Goal: Ask a question: Seek information or help from site administrators or community

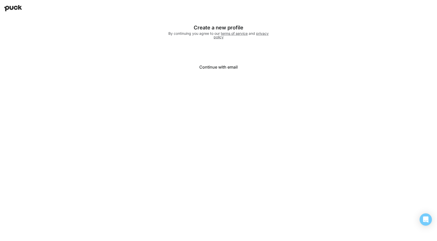
click at [211, 65] on button "Continue with email" at bounding box center [218, 67] width 102 height 12
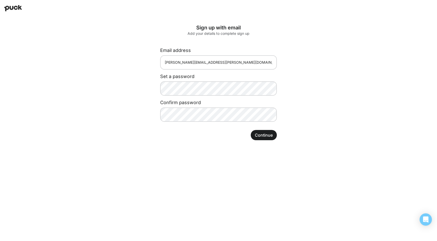
click at [261, 134] on button "Continue" at bounding box center [264, 135] width 26 height 10
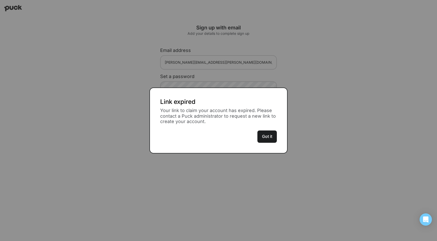
click at [269, 135] on button "Got it" at bounding box center [267, 137] width 19 height 12
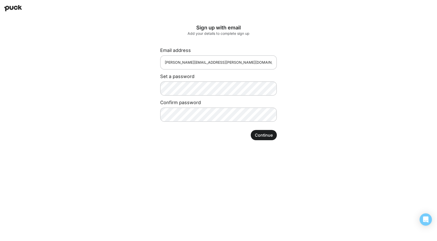
drag, startPoint x: 357, startPoint y: 5, endPoint x: 264, endPoint y: 135, distance: 159.2
click at [264, 135] on button "Continue" at bounding box center [264, 135] width 26 height 10
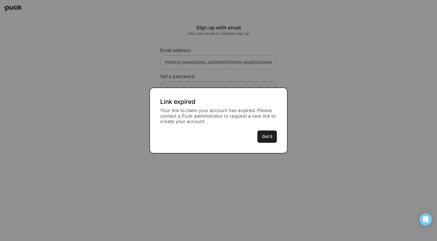
click at [264, 135] on button "Got it" at bounding box center [267, 137] width 19 height 12
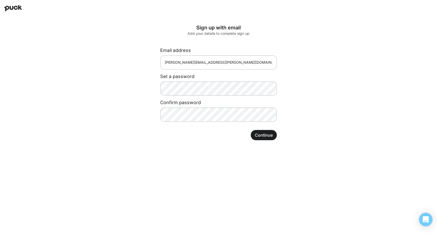
click at [429, 221] on icon "Open Intercom Messenger" at bounding box center [426, 219] width 7 height 7
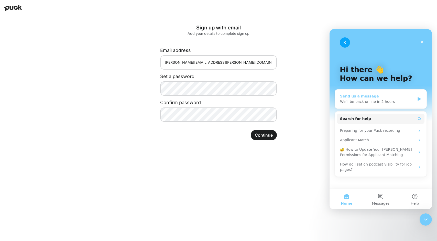
click at [371, 102] on div "We'll be back online in 2 hours" at bounding box center [377, 101] width 75 height 5
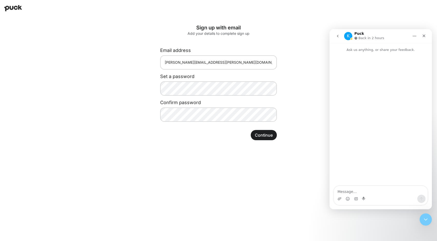
click at [354, 100] on div "Intercom messenger" at bounding box center [381, 119] width 102 height 134
click at [346, 189] on textarea "Message…" at bounding box center [381, 190] width 94 height 9
type textarea "I am not able to log in?"
click at [422, 198] on icon "Send a message…" at bounding box center [422, 199] width 4 height 4
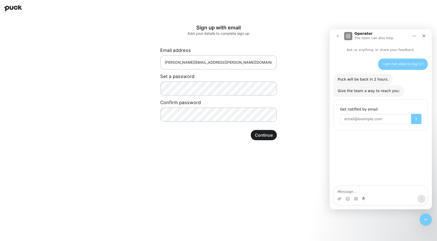
click at [377, 117] on input "Enter your email" at bounding box center [375, 119] width 71 height 10
type input "[PERSON_NAME][EMAIL_ADDRESS][PERSON_NAME][DOMAIN_NAME]"
click at [417, 117] on icon "Submit" at bounding box center [416, 119] width 4 height 4
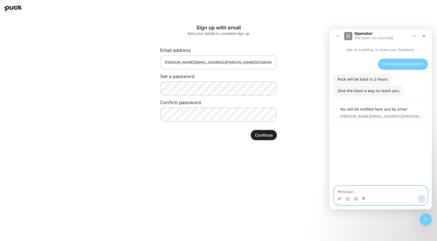
click at [353, 191] on textarea "Message…" at bounding box center [381, 190] width 94 height 9
type textarea "Are you saying I need to wait 2 hours?"
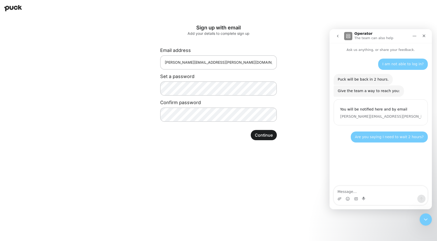
drag, startPoint x: 201, startPoint y: 144, endPoint x: 301, endPoint y: 75, distance: 121.3
click at [301, 75] on div "Sign up with email Add your details to complete sign up Email address ginny.jac…" at bounding box center [219, 82] width 174 height 132
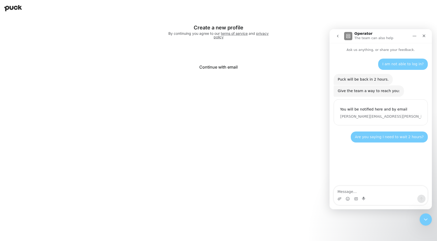
click at [389, 194] on textarea "Message…" at bounding box center [381, 190] width 94 height 9
click at [232, 67] on button "Continue with email" at bounding box center [218, 67] width 102 height 12
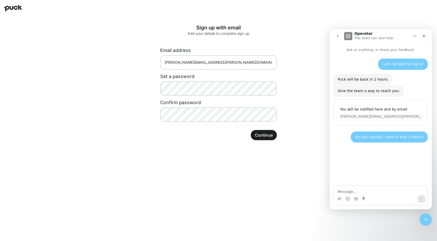
click at [268, 136] on button "Continue" at bounding box center [264, 135] width 26 height 10
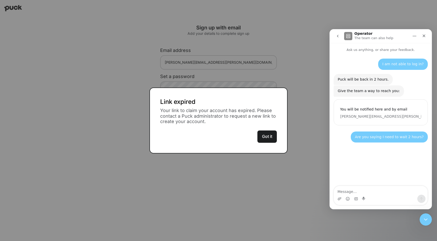
click at [268, 136] on button "Got it" at bounding box center [267, 137] width 19 height 12
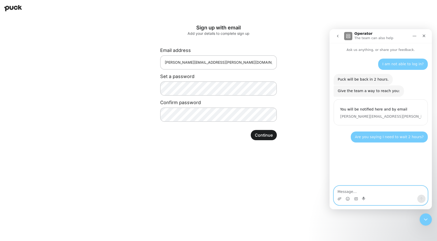
click at [356, 190] on textarea "Message…" at bounding box center [381, 190] width 94 height 9
type textarea "Need a new link please!"
click at [423, 196] on button "Send a message…" at bounding box center [422, 199] width 8 height 8
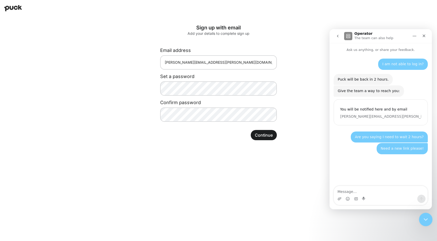
click at [425, 219] on icon "Close Intercom Messenger" at bounding box center [425, 219] width 6 height 6
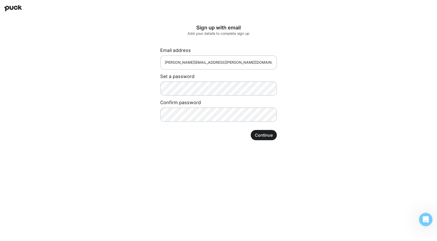
click at [425, 219] on icon "Open Intercom Messenger" at bounding box center [425, 219] width 8 height 8
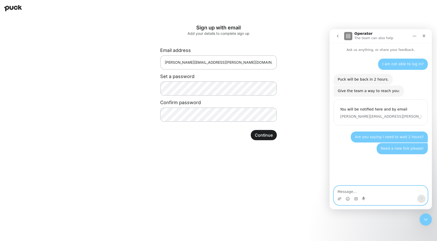
click at [348, 191] on textarea "Message…" at bounding box center [381, 190] width 94 height 9
paste textarea "[PERSON_NAME] <[EMAIL_ADDRESS][DOMAIN_NAME]>"
type textarea "[PERSON_NAME] <[EMAIL_ADDRESS][DOMAIN_NAME]>"
click at [421, 198] on icon "Send a message…" at bounding box center [421, 198] width 3 height 3
